Goal: Find specific page/section: Find specific page/section

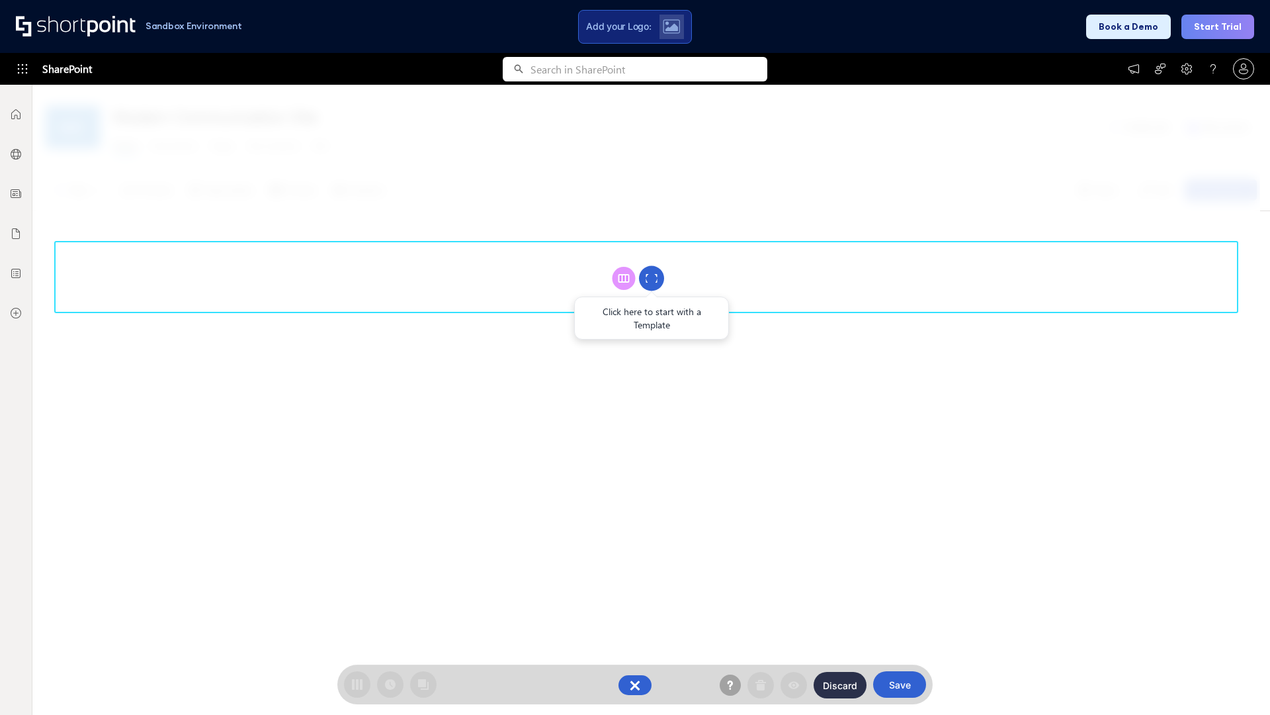
click at [652, 278] on circle at bounding box center [651, 278] width 25 height 25
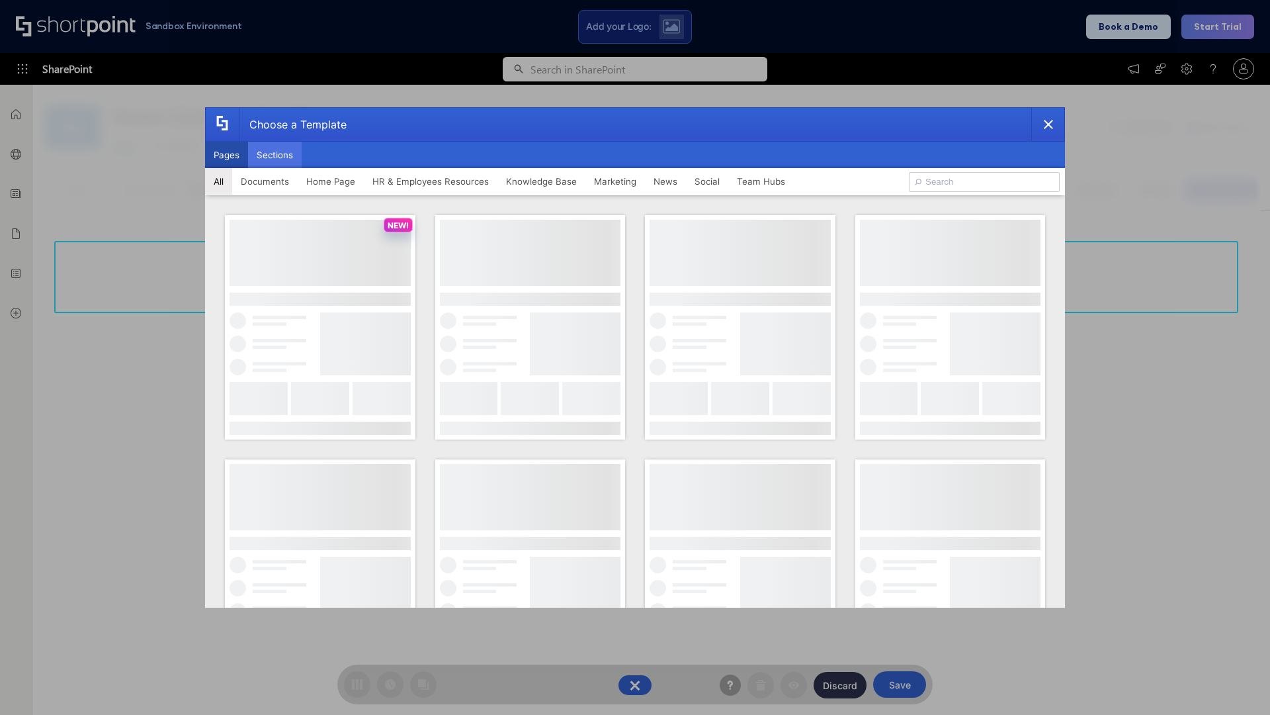
click at [275, 155] on button "Sections" at bounding box center [275, 155] width 54 height 26
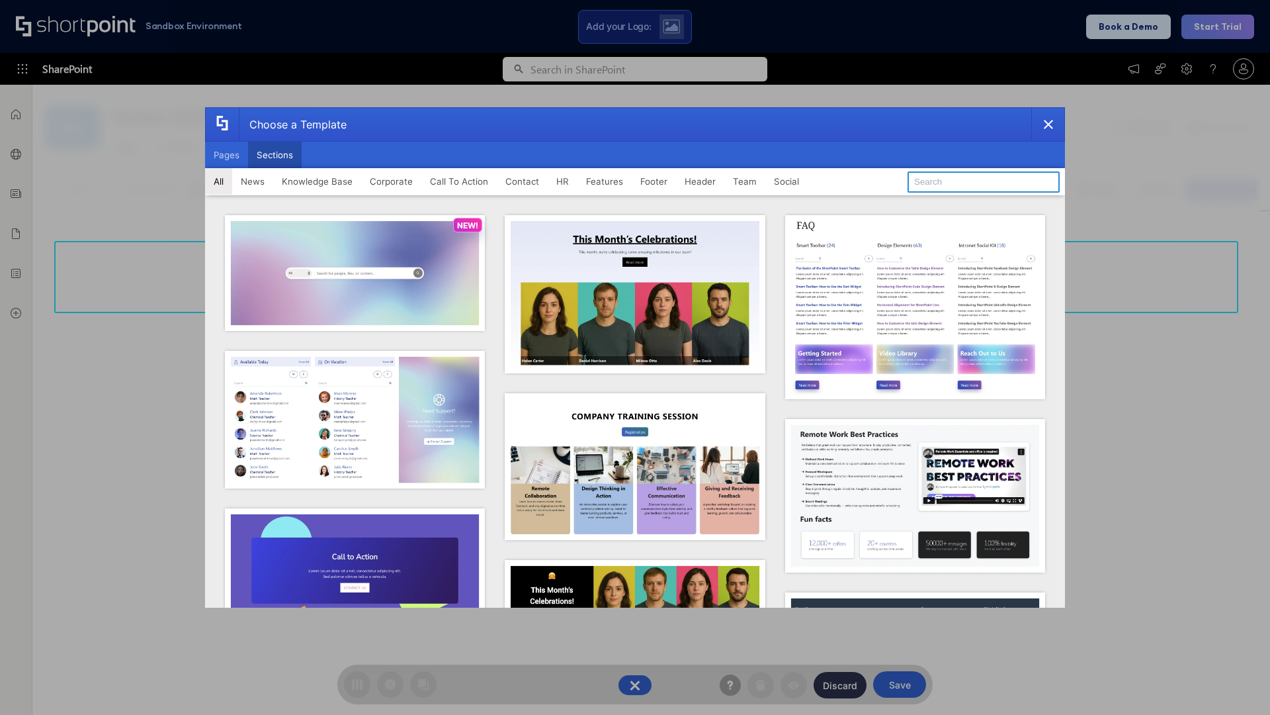
type input "Healthcare Header"
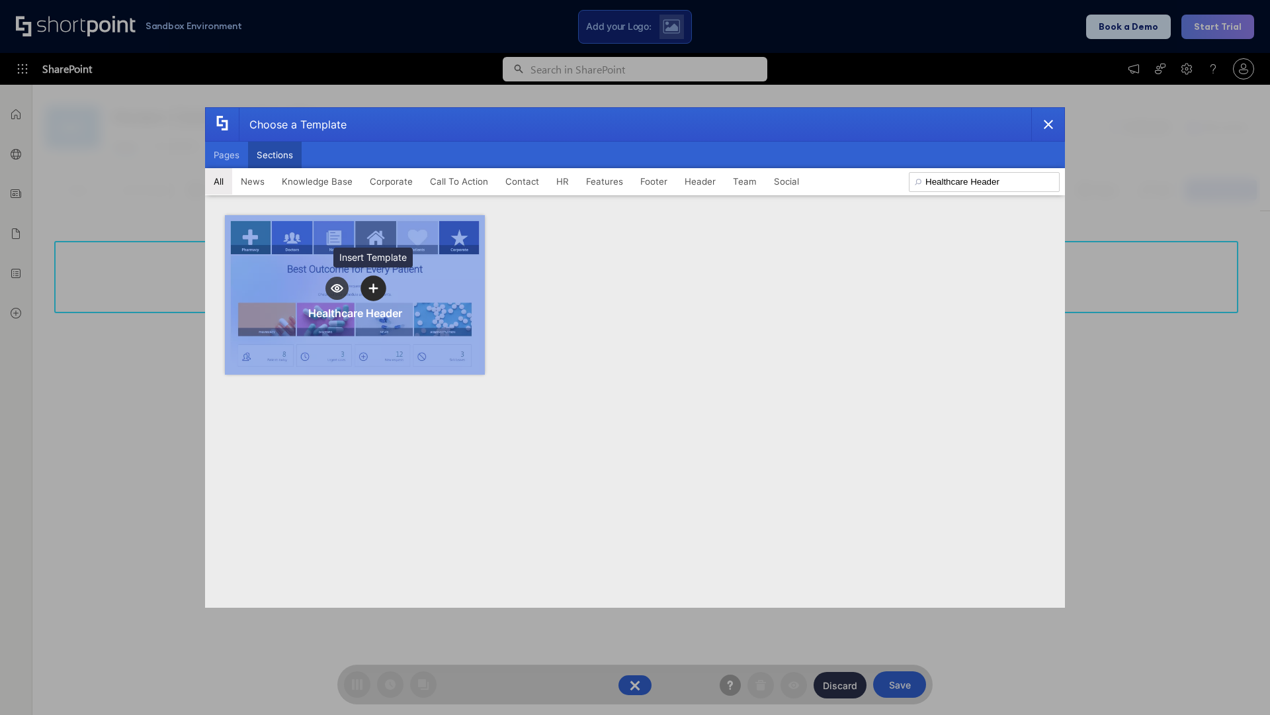
click at [373, 288] on icon "template selector" at bounding box center [373, 288] width 9 height 9
